Goal: Use online tool/utility: Utilize a website feature to perform a specific function

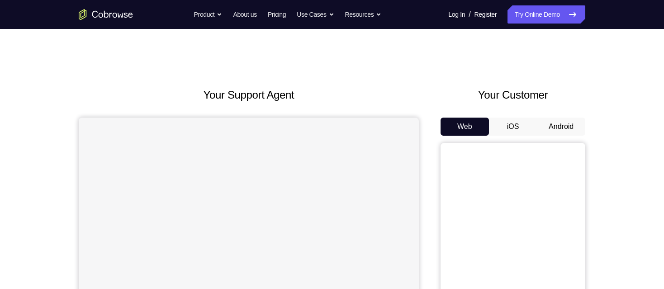
click at [561, 128] on button "Android" at bounding box center [561, 127] width 48 height 18
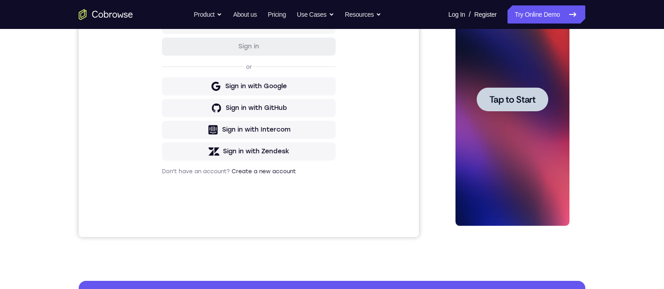
scroll to position [181, 0]
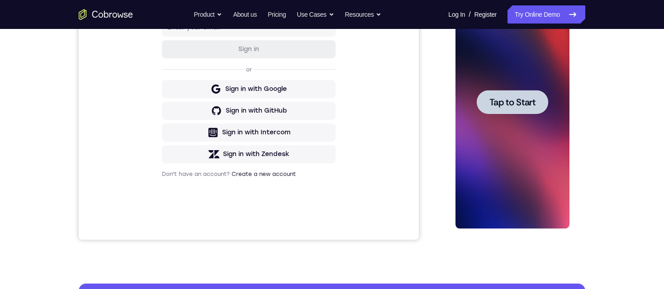
click at [499, 100] on span "Tap to Start" at bounding box center [512, 102] width 46 height 9
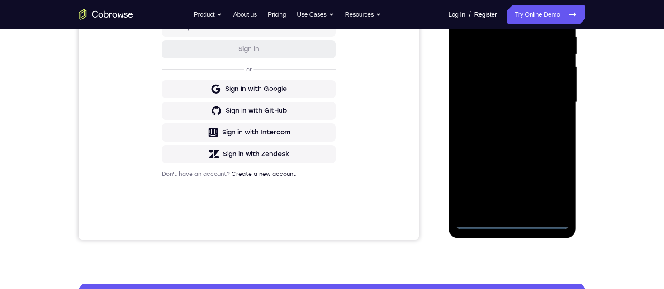
click at [510, 221] on div at bounding box center [512, 102] width 114 height 253
click at [554, 183] on div at bounding box center [512, 102] width 114 height 253
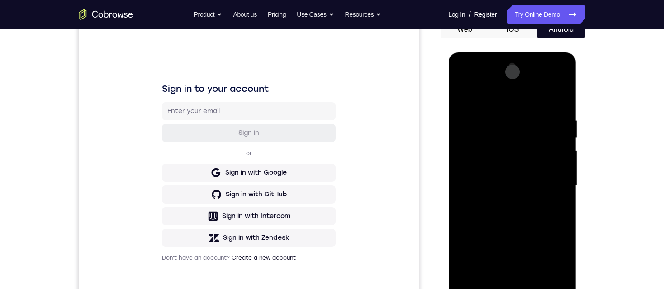
scroll to position [91, 0]
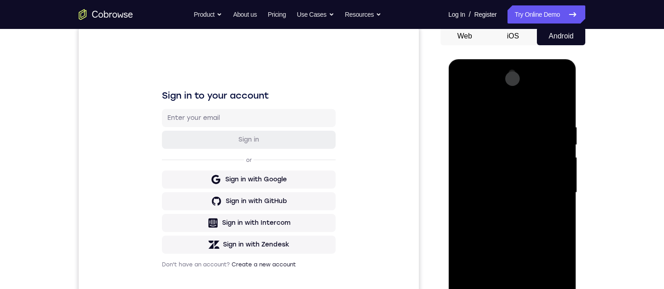
click at [499, 106] on div at bounding box center [512, 192] width 114 height 253
click at [548, 187] on div at bounding box center [512, 192] width 114 height 253
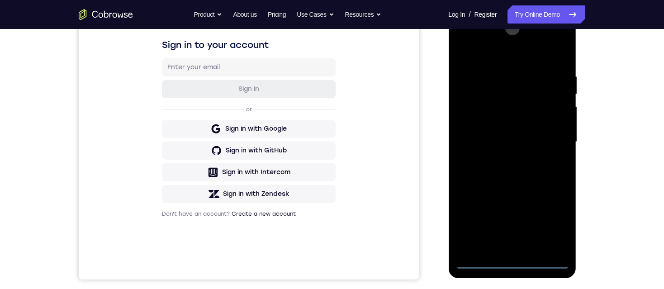
scroll to position [181, 0]
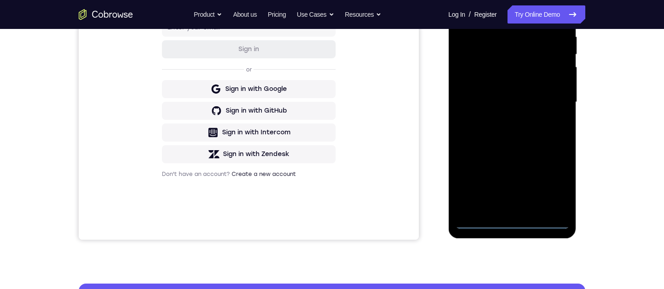
click at [504, 119] on div at bounding box center [512, 102] width 114 height 253
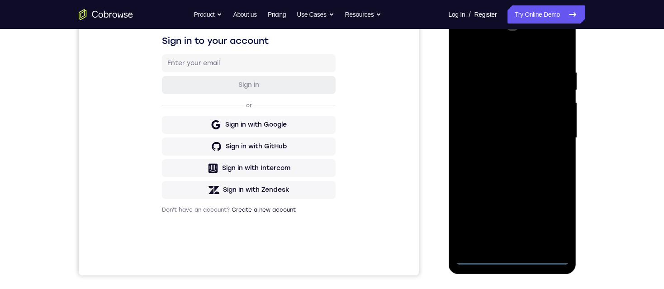
scroll to position [136, 0]
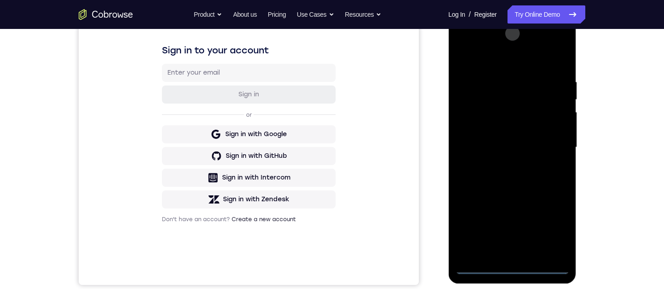
click at [491, 140] on div at bounding box center [512, 147] width 114 height 253
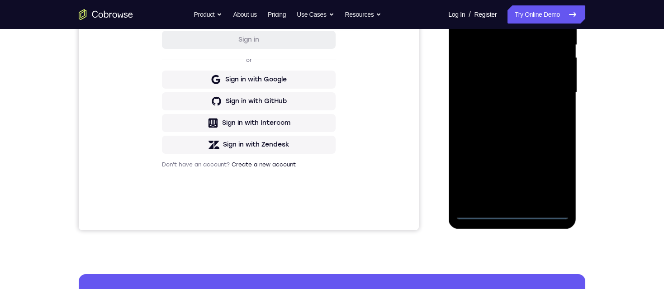
scroll to position [181, 0]
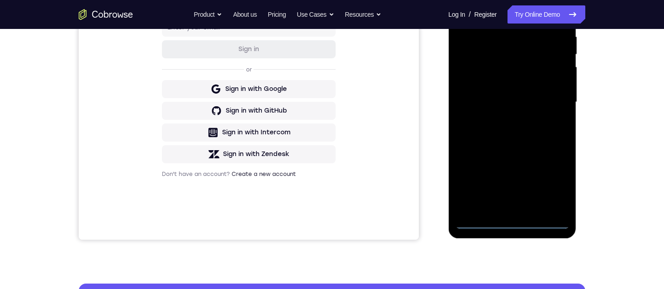
click at [532, 85] on div at bounding box center [512, 102] width 114 height 253
click at [521, 103] on div at bounding box center [512, 102] width 114 height 253
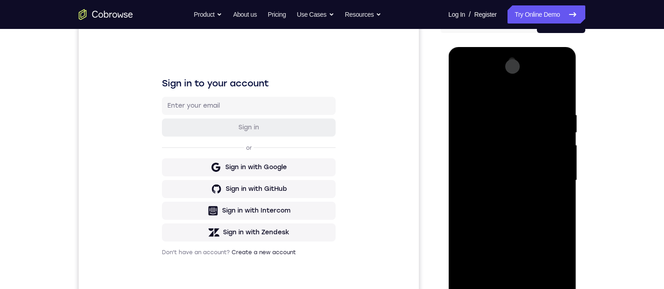
scroll to position [91, 0]
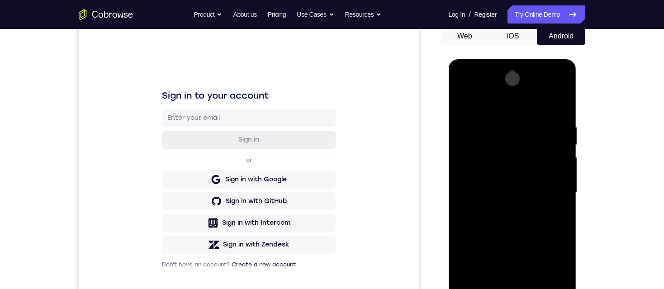
click at [516, 219] on div at bounding box center [512, 192] width 114 height 253
click at [515, 219] on div at bounding box center [512, 192] width 114 height 253
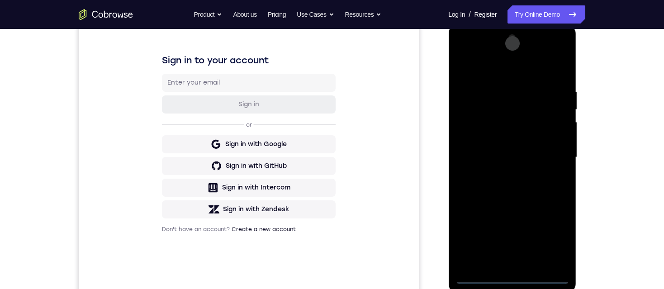
scroll to position [136, 0]
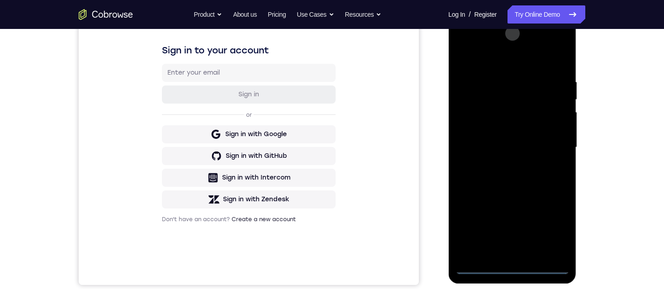
click at [513, 182] on div at bounding box center [512, 147] width 114 height 253
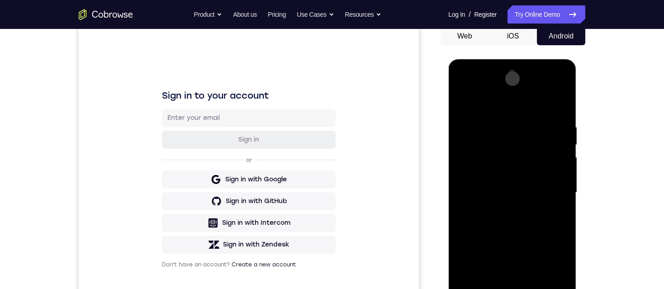
click at [559, 226] on div at bounding box center [512, 192] width 114 height 253
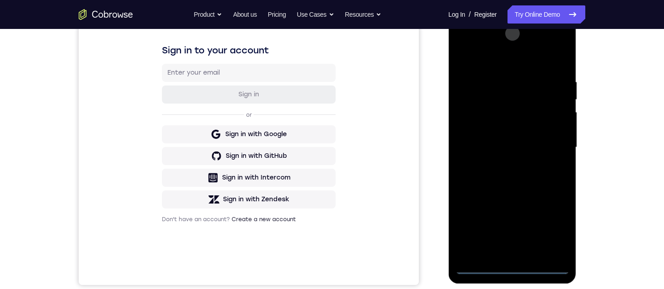
drag, startPoint x: 542, startPoint y: 215, endPoint x: 540, endPoint y: 165, distance: 49.8
click at [540, 165] on div at bounding box center [512, 147] width 114 height 253
drag, startPoint x: 534, startPoint y: 213, endPoint x: 541, endPoint y: 107, distance: 105.7
click at [541, 107] on div at bounding box center [512, 147] width 114 height 253
click at [536, 251] on div at bounding box center [512, 147] width 114 height 253
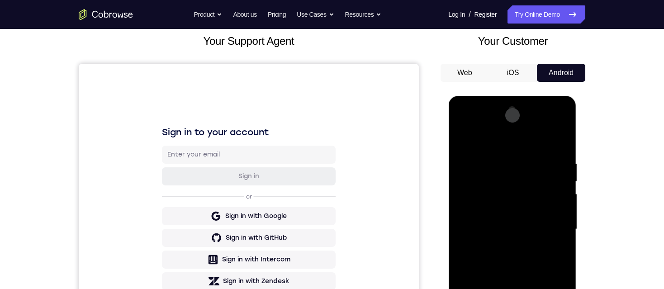
scroll to position [45, 0]
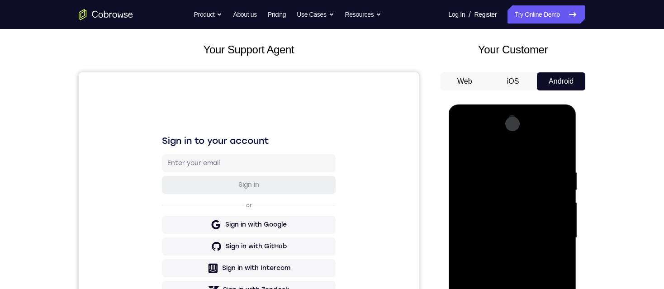
click at [509, 281] on div at bounding box center [512, 237] width 114 height 253
click at [486, 234] on div at bounding box center [512, 237] width 114 height 253
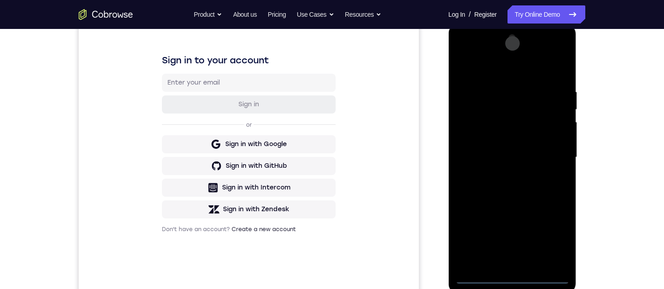
scroll to position [136, 0]
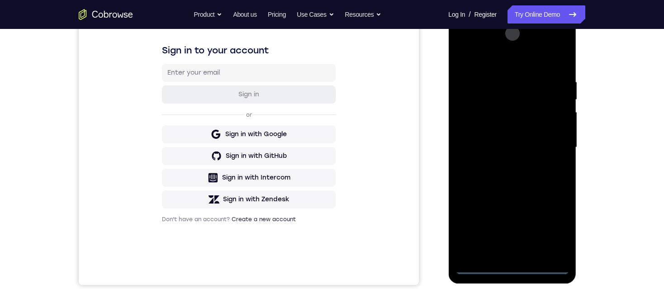
click at [554, 170] on div at bounding box center [512, 147] width 114 height 253
click at [464, 60] on div at bounding box center [512, 147] width 114 height 253
click at [463, 54] on div at bounding box center [512, 147] width 114 height 253
drag, startPoint x: 496, startPoint y: 156, endPoint x: 530, endPoint y: 32, distance: 129.0
click at [523, 36] on div at bounding box center [512, 147] width 114 height 253
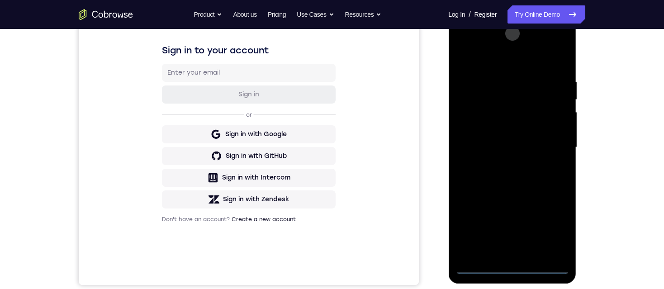
drag, startPoint x: 504, startPoint y: 184, endPoint x: 530, endPoint y: 35, distance: 151.6
click at [530, 35] on div at bounding box center [512, 147] width 114 height 253
click at [559, 122] on div at bounding box center [512, 147] width 114 height 253
click at [566, 121] on div at bounding box center [512, 147] width 114 height 253
click at [562, 119] on div at bounding box center [512, 147] width 114 height 253
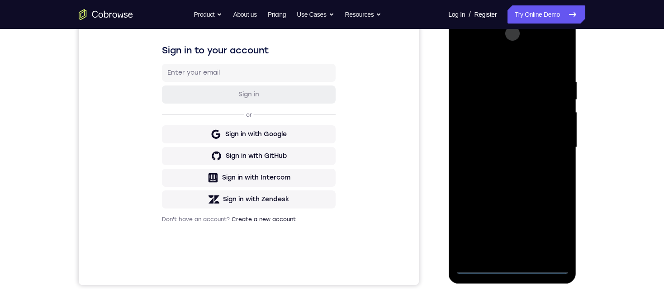
click at [562, 119] on div at bounding box center [512, 147] width 114 height 253
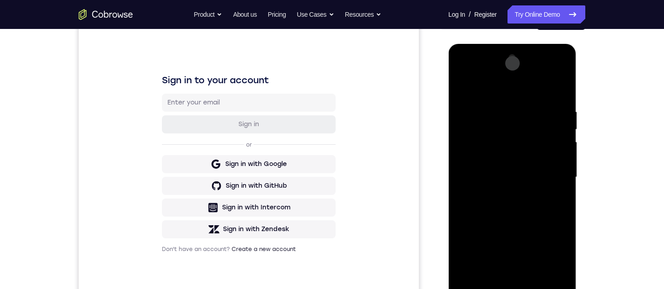
scroll to position [91, 0]
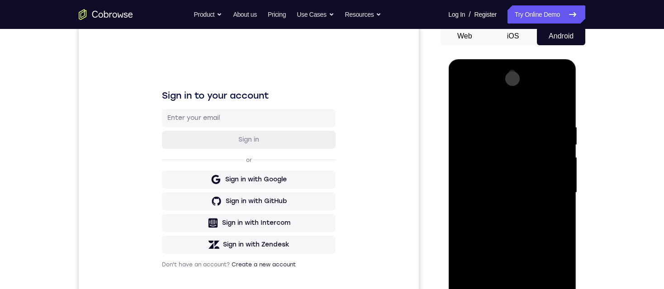
click at [562, 166] on div at bounding box center [512, 192] width 114 height 253
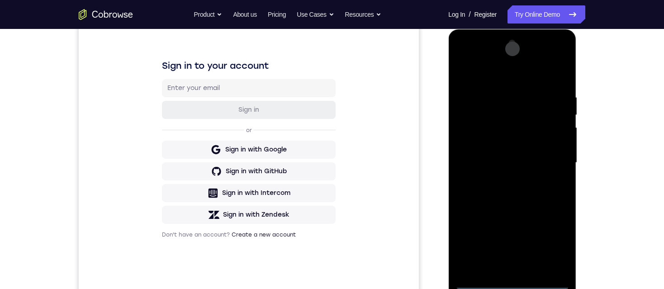
scroll to position [136, 0]
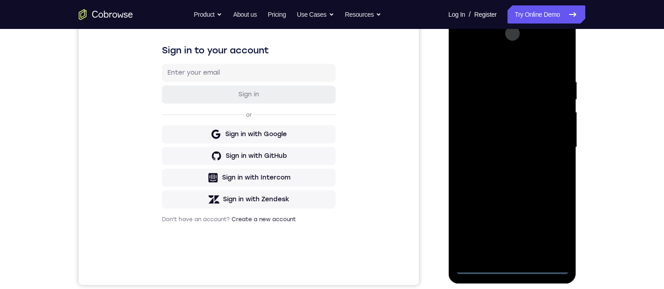
click at [560, 120] on div at bounding box center [512, 147] width 114 height 253
click at [563, 123] on div at bounding box center [512, 147] width 114 height 253
drag, startPoint x: 514, startPoint y: 163, endPoint x: 512, endPoint y: 99, distance: 64.3
click at [512, 99] on div at bounding box center [512, 147] width 114 height 253
drag, startPoint x: 510, startPoint y: 205, endPoint x: 515, endPoint y: 109, distance: 96.0
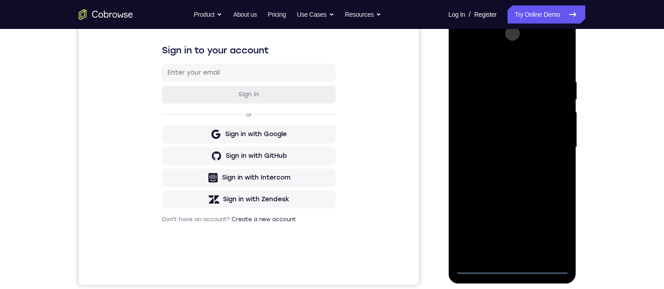
click at [515, 109] on div at bounding box center [512, 147] width 114 height 253
click at [564, 168] on div at bounding box center [512, 147] width 114 height 253
click at [567, 172] on div at bounding box center [512, 147] width 114 height 253
drag, startPoint x: 538, startPoint y: 193, endPoint x: 538, endPoint y: 177, distance: 15.8
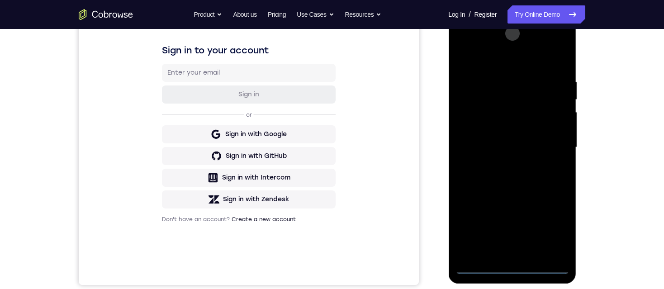
click at [538, 177] on div at bounding box center [512, 147] width 114 height 253
click at [565, 158] on div at bounding box center [512, 147] width 114 height 253
drag, startPoint x: 511, startPoint y: 199, endPoint x: 533, endPoint y: 122, distance: 79.9
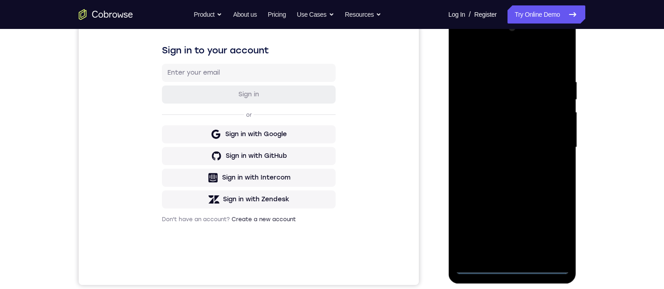
click at [532, 123] on div at bounding box center [512, 147] width 114 height 253
click at [561, 131] on div at bounding box center [512, 147] width 114 height 253
click at [564, 133] on div at bounding box center [512, 147] width 114 height 253
click at [564, 134] on div at bounding box center [512, 147] width 114 height 253
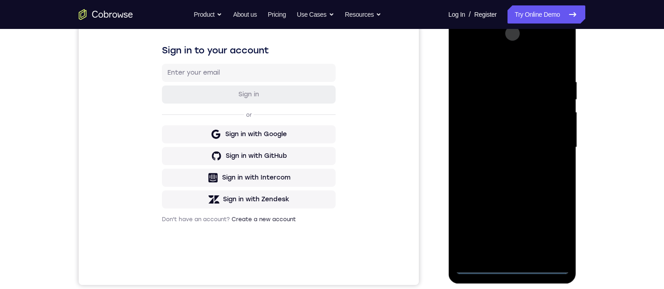
click at [564, 134] on div at bounding box center [512, 147] width 114 height 253
click at [561, 132] on div at bounding box center [512, 147] width 114 height 253
drag, startPoint x: 534, startPoint y: 181, endPoint x: 542, endPoint y: 93, distance: 88.6
click at [542, 93] on div at bounding box center [512, 147] width 114 height 253
drag, startPoint x: 500, startPoint y: 181, endPoint x: 526, endPoint y: 85, distance: 100.1
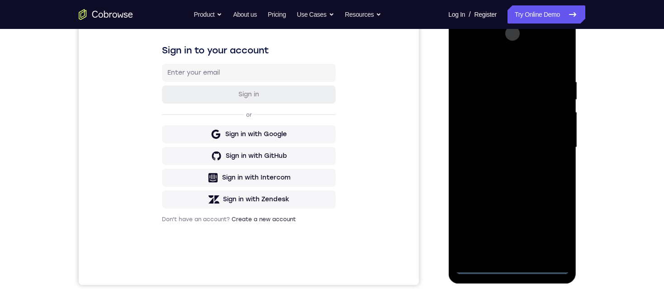
click at [526, 85] on div at bounding box center [512, 147] width 114 height 253
drag, startPoint x: 509, startPoint y: 216, endPoint x: 512, endPoint y: 176, distance: 39.9
click at [512, 176] on div at bounding box center [512, 147] width 114 height 253
click at [533, 254] on div at bounding box center [512, 147] width 114 height 253
click at [534, 254] on div at bounding box center [512, 147] width 114 height 253
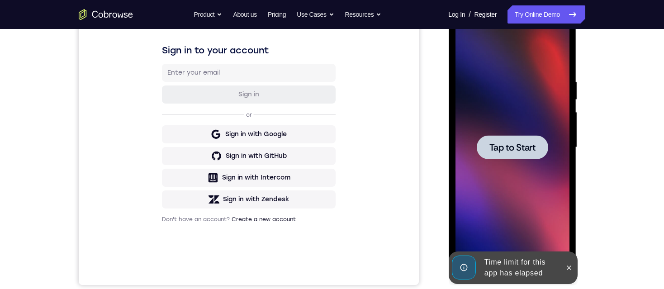
click at [515, 154] on div at bounding box center [511, 147] width 71 height 24
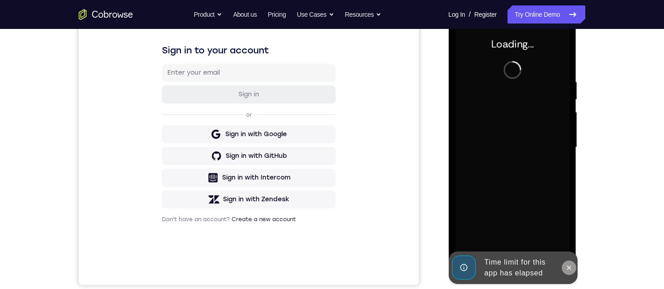
click at [568, 273] on button at bounding box center [569, 268] width 14 height 14
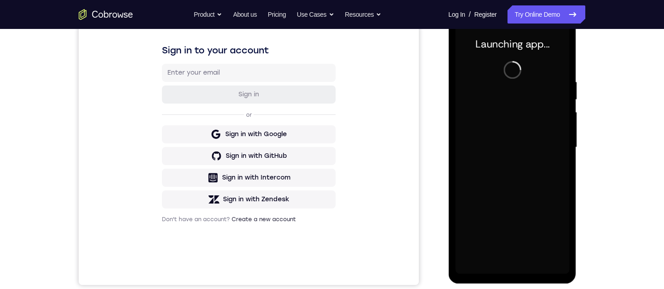
scroll to position [181, 0]
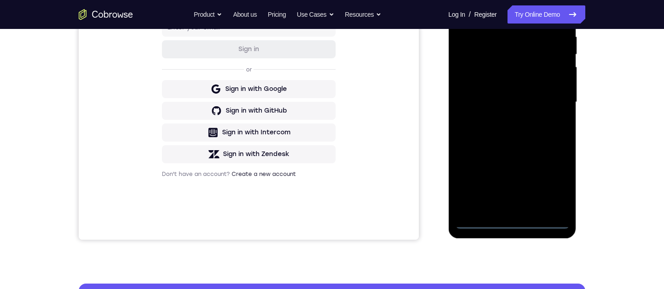
click at [514, 223] on div at bounding box center [512, 102] width 114 height 253
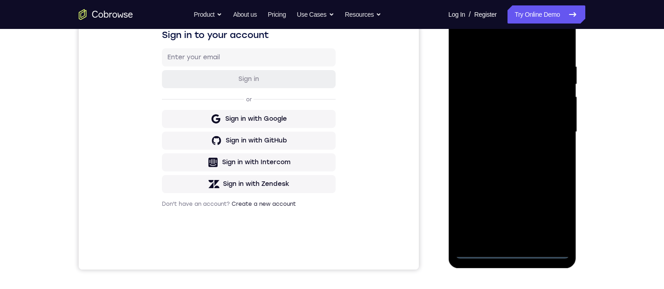
scroll to position [136, 0]
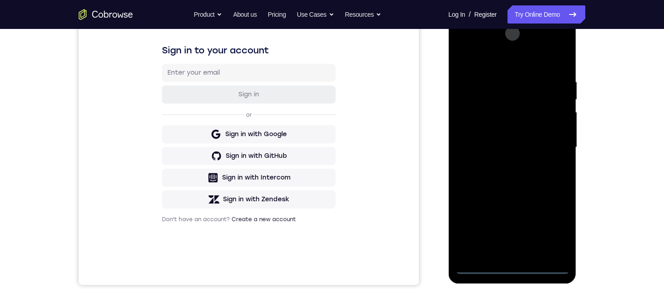
click at [553, 223] on div at bounding box center [512, 147] width 114 height 253
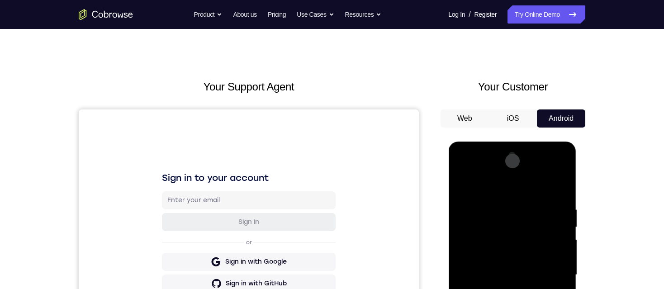
scroll to position [0, 0]
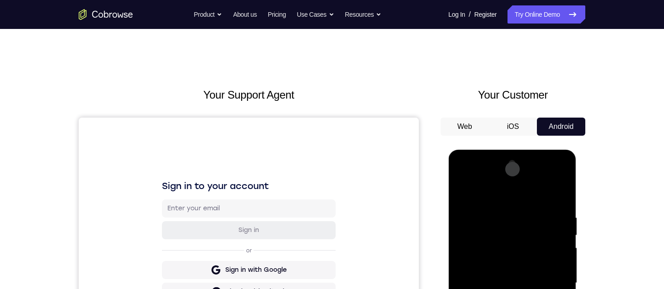
click at [480, 191] on div at bounding box center [512, 283] width 114 height 253
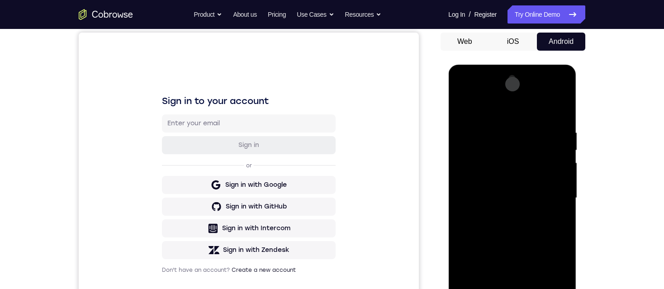
scroll to position [91, 0]
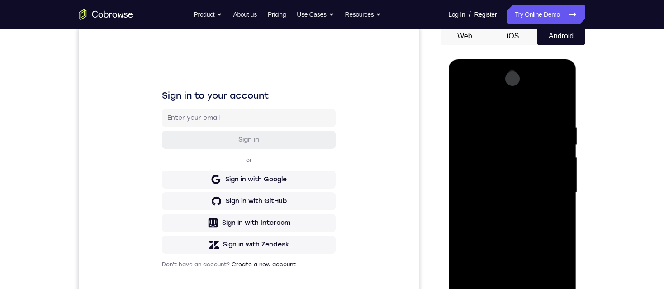
click at [548, 191] on div at bounding box center [512, 192] width 114 height 253
click at [499, 210] on div at bounding box center [512, 192] width 114 height 253
click at [505, 180] on div at bounding box center [512, 192] width 114 height 253
click at [507, 176] on div at bounding box center [512, 192] width 114 height 253
click at [509, 193] on div at bounding box center [512, 192] width 114 height 253
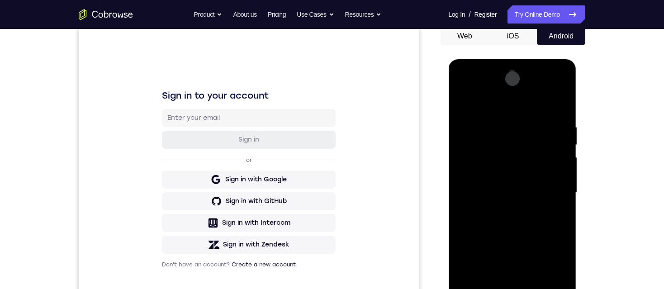
click at [519, 225] on div at bounding box center [512, 192] width 114 height 253
